Goal: Information Seeking & Learning: Learn about a topic

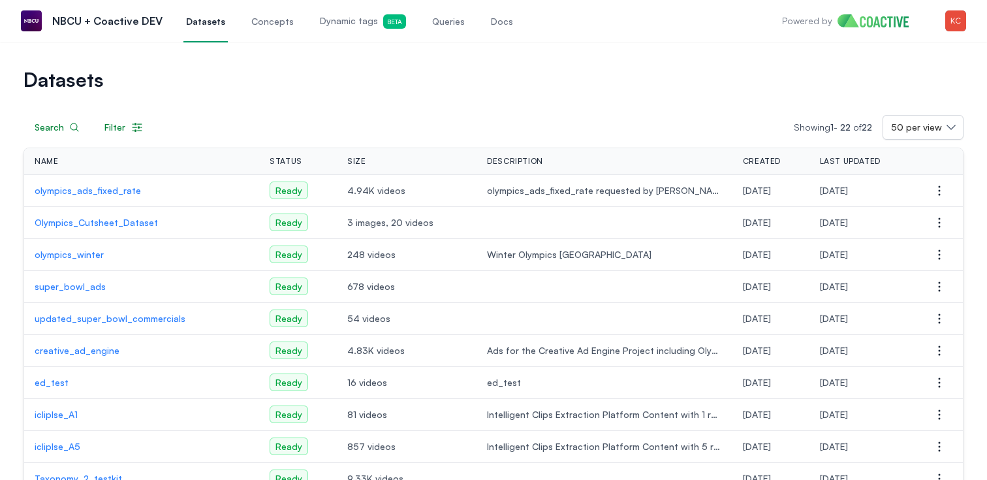
scroll to position [27, 0]
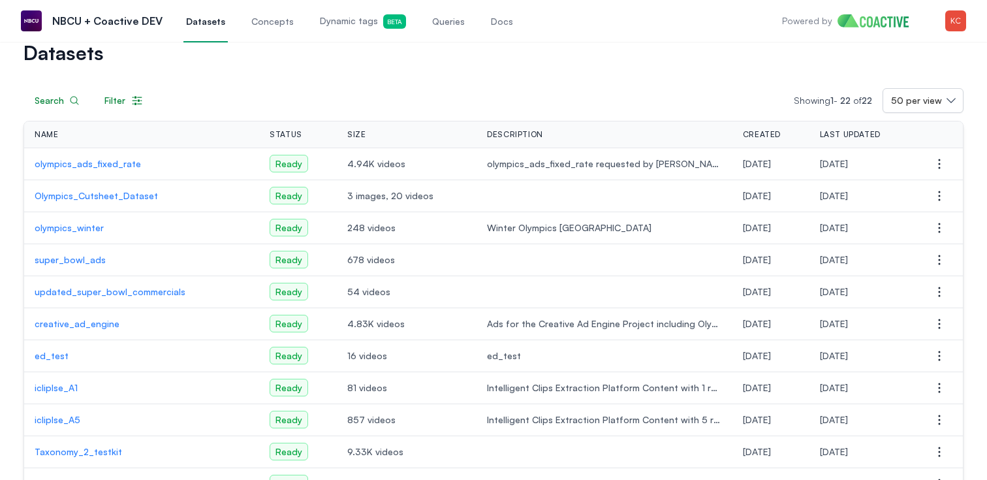
click at [82, 226] on p "olympics_winter" at bounding box center [142, 227] width 214 height 13
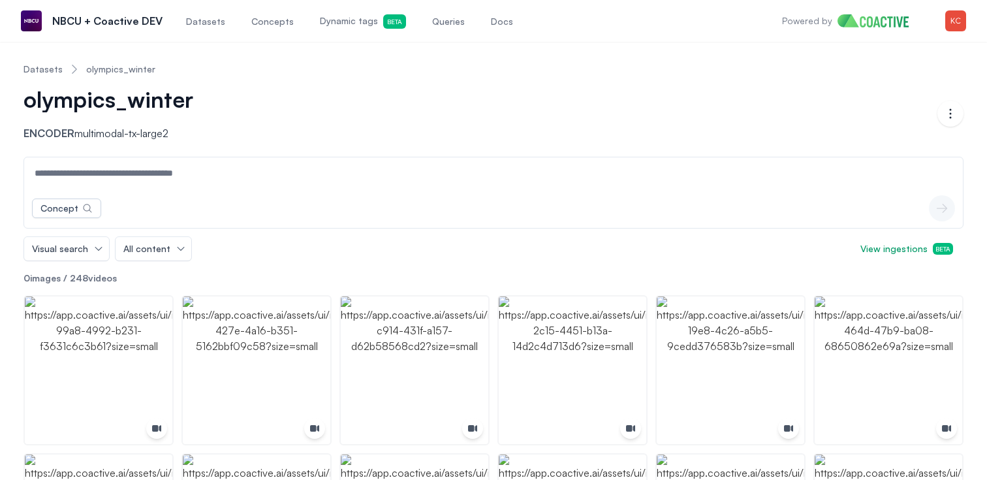
drag, startPoint x: 276, startPoint y: 22, endPoint x: 281, endPoint y: 35, distance: 13.8
click at [276, 22] on span "Concepts" at bounding box center [272, 21] width 42 height 13
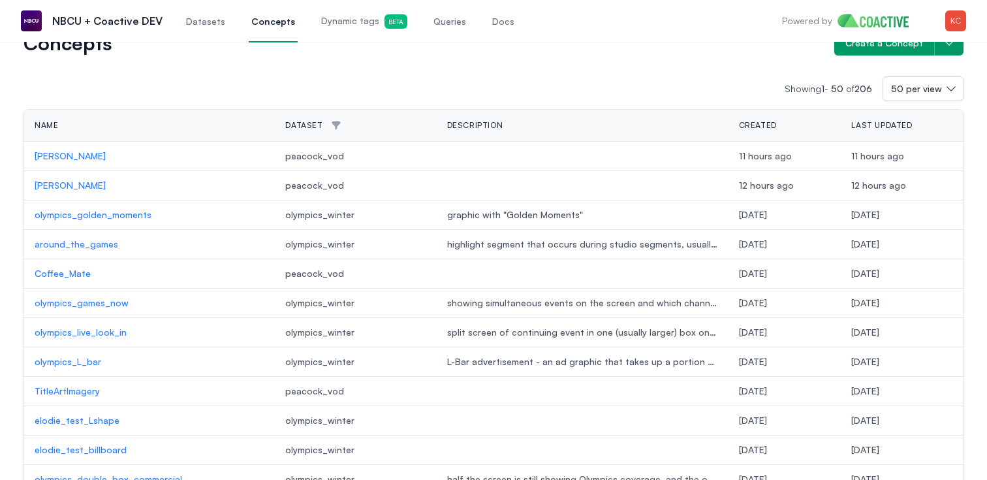
scroll to position [40, 0]
click at [124, 214] on p "olympics_golden_moments" at bounding box center [150, 214] width 230 height 13
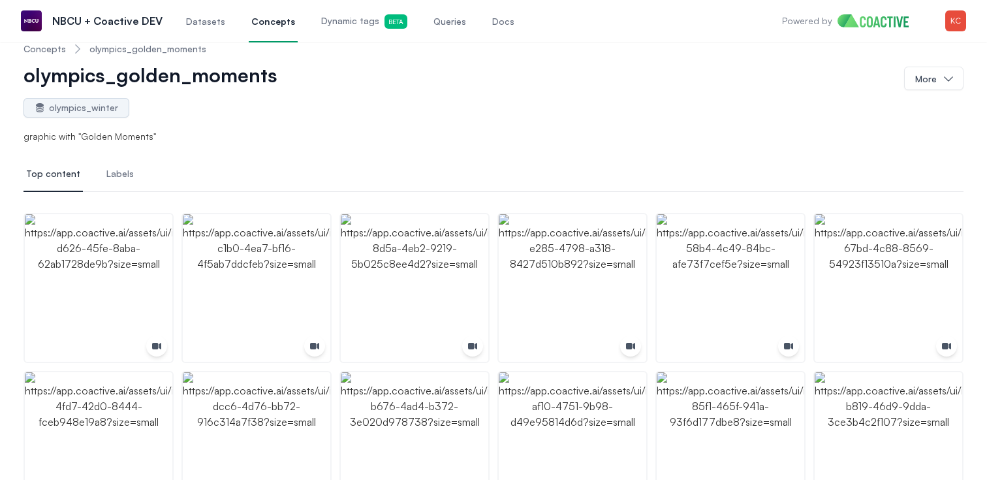
scroll to position [22, 0]
click at [112, 170] on span "Labels" at bounding box center [119, 172] width 27 height 13
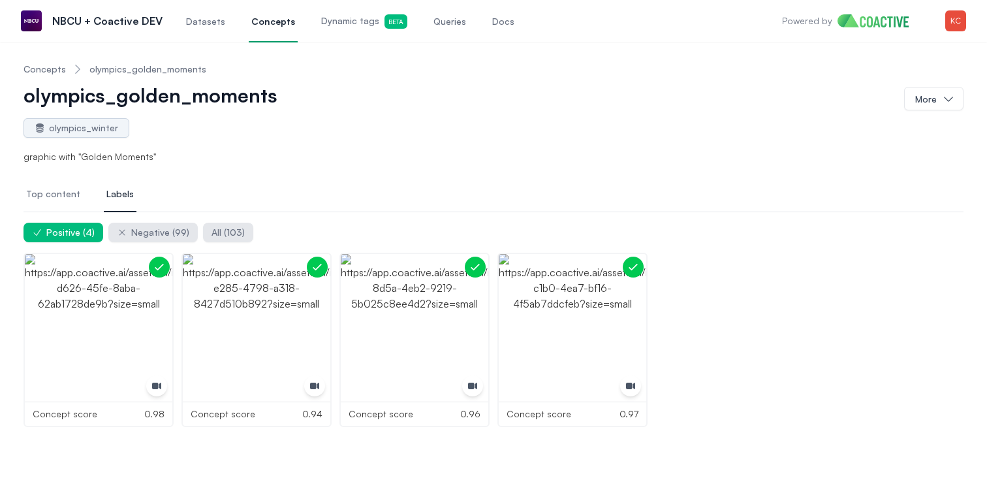
click at [62, 197] on span "Top content" at bounding box center [53, 193] width 54 height 13
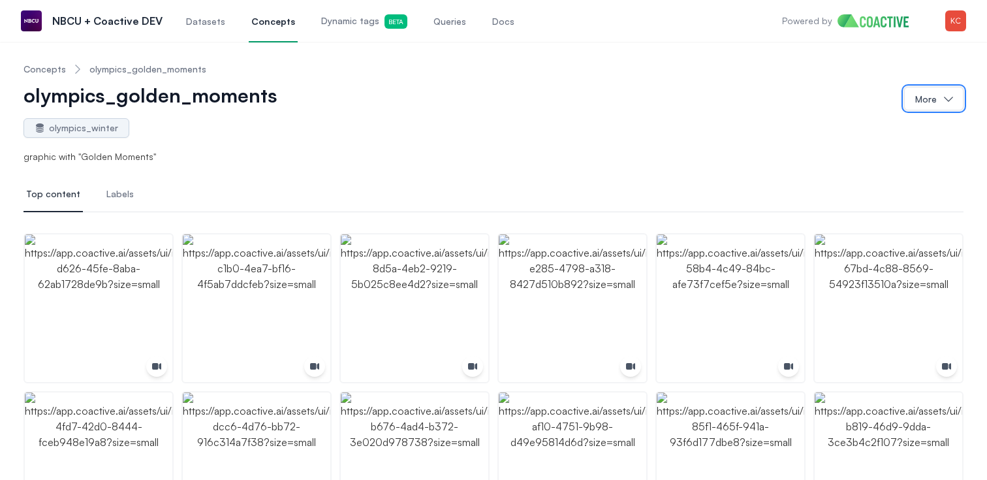
click at [934, 100] on button "More" at bounding box center [933, 98] width 59 height 23
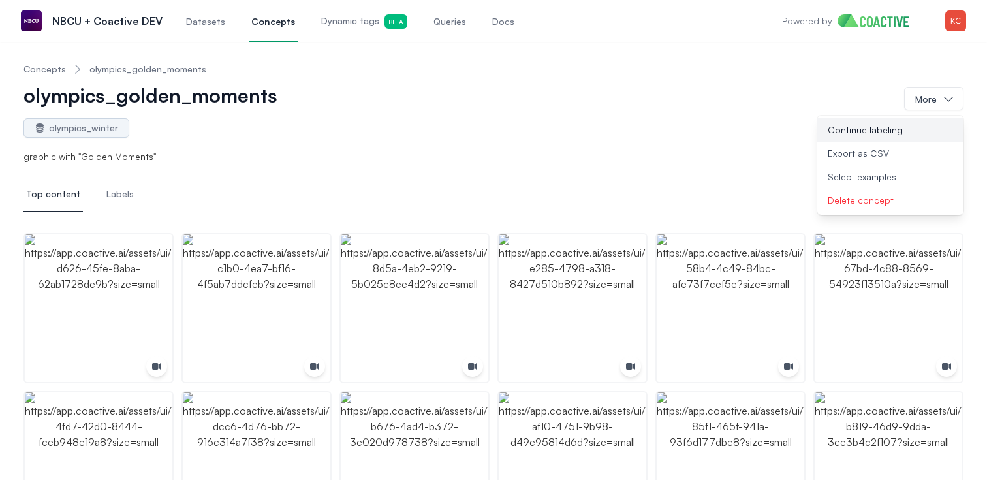
click at [884, 131] on button "Continue labeling" at bounding box center [890, 129] width 146 height 23
